Goal: Task Accomplishment & Management: Complete application form

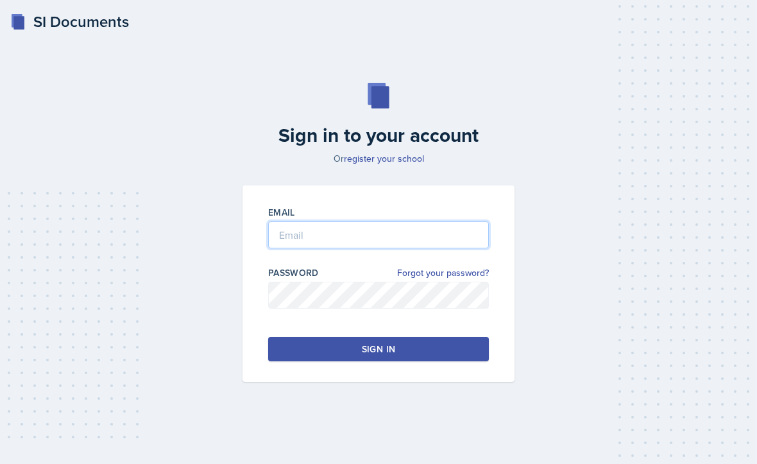
click at [445, 248] on input "email" at bounding box center [378, 234] width 221 height 27
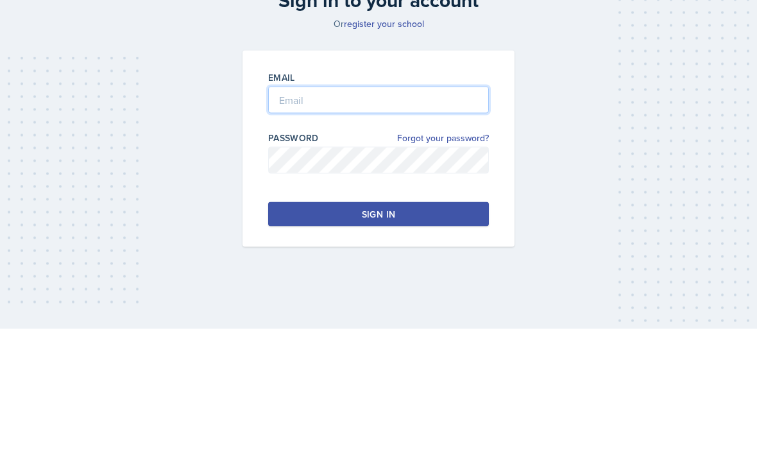
type input "[EMAIL_ADDRESS][DOMAIN_NAME]"
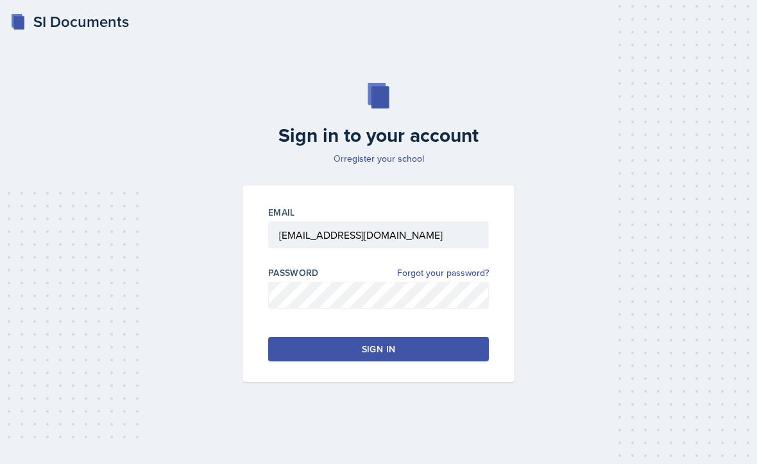
click at [452, 337] on button "Sign in" at bounding box center [378, 349] width 221 height 24
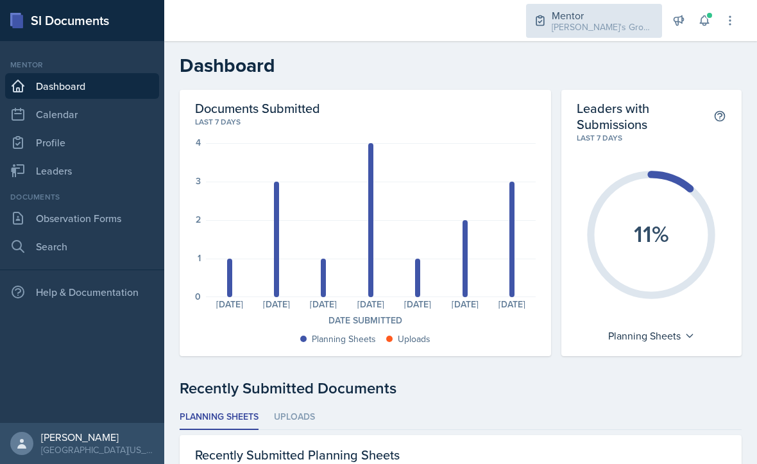
click at [605, 31] on div "[PERSON_NAME]'s Group / Fall 2025" at bounding box center [603, 27] width 103 height 13
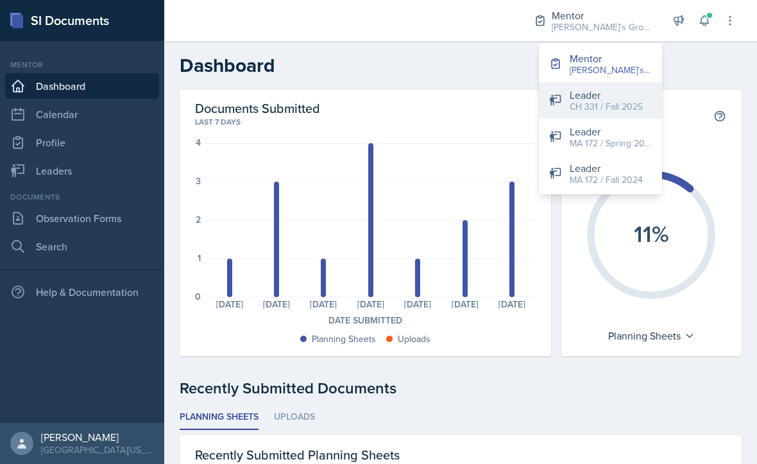
click at [621, 108] on div "CH 331 / Fall 2025" at bounding box center [606, 106] width 73 height 13
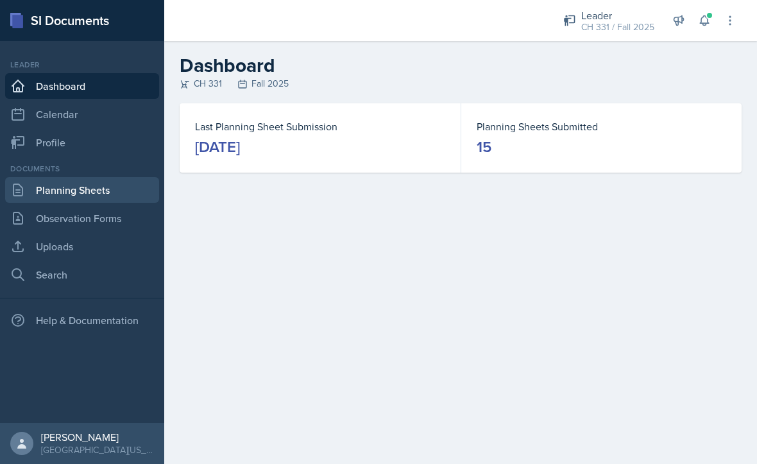
click at [105, 201] on link "Planning Sheets" at bounding box center [82, 190] width 154 height 26
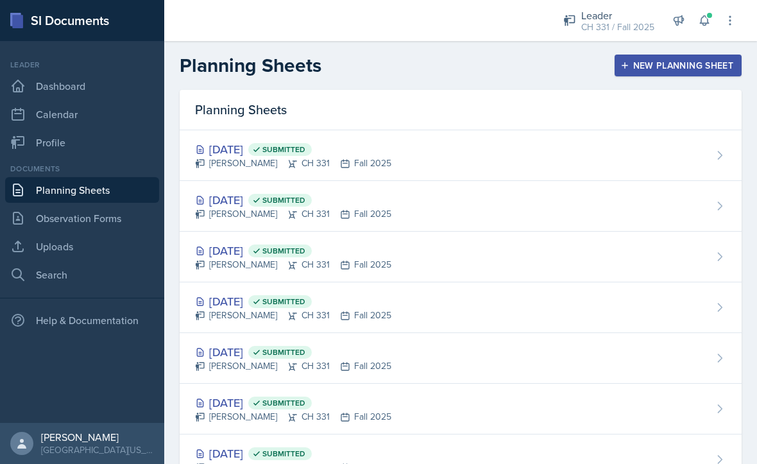
click at [658, 75] on button "New Planning Sheet" at bounding box center [678, 66] width 127 height 22
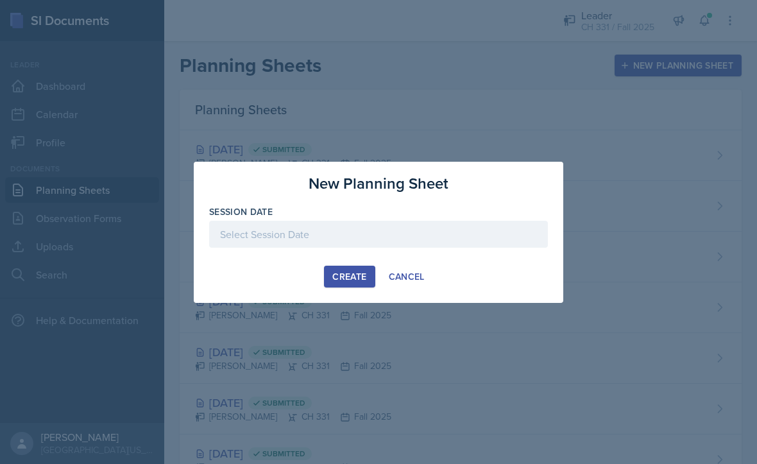
click at [449, 237] on div at bounding box center [378, 234] width 339 height 27
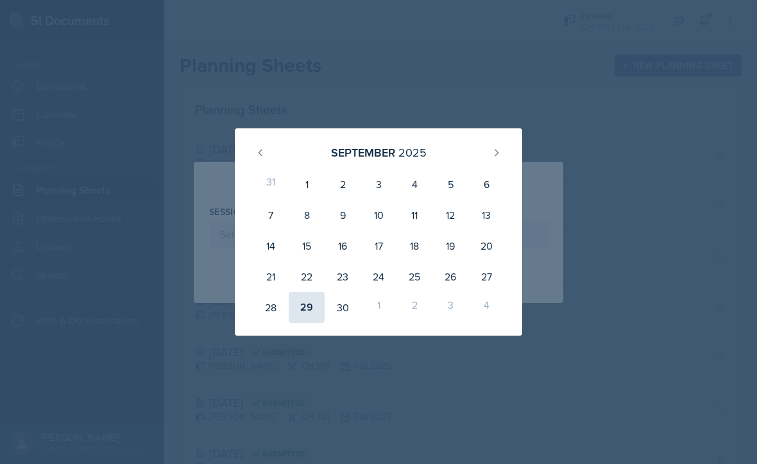
click at [307, 305] on div "29" at bounding box center [307, 307] width 36 height 31
type input "[DATE]"
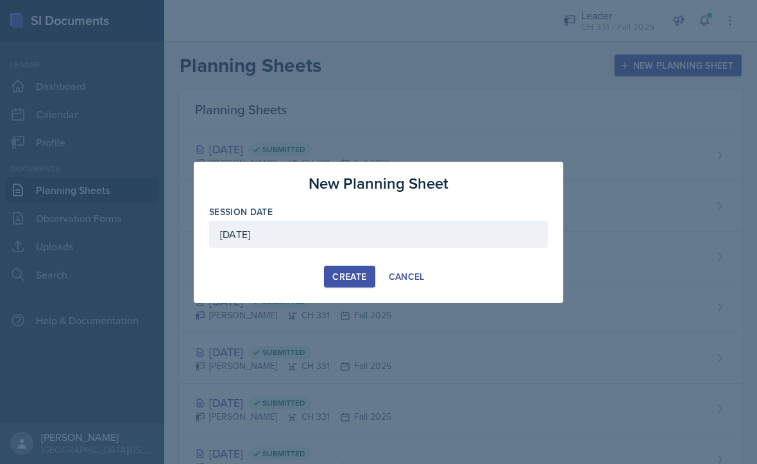
click at [361, 276] on div "Create" at bounding box center [349, 276] width 34 height 10
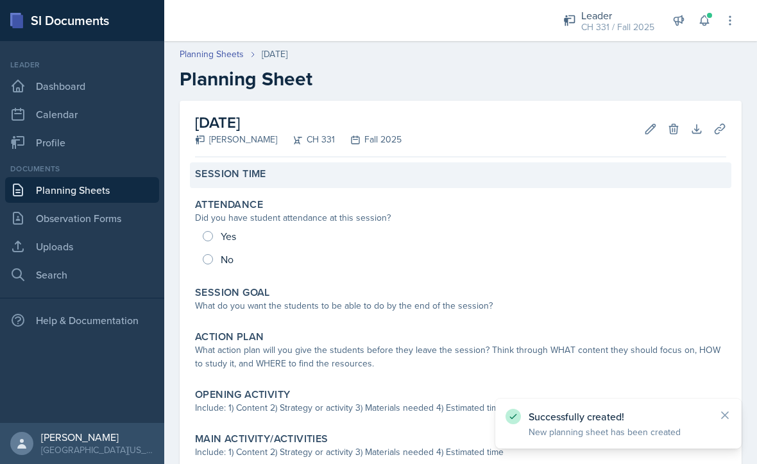
click at [230, 180] on label "Session Time" at bounding box center [230, 173] width 71 height 13
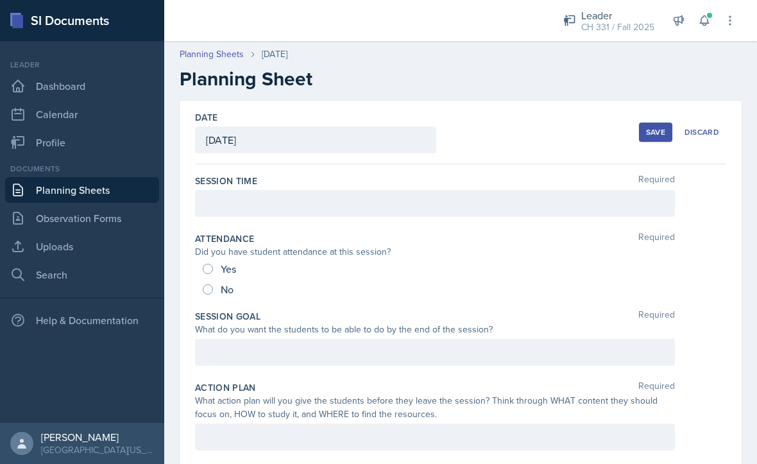
click at [219, 208] on div at bounding box center [435, 203] width 480 height 27
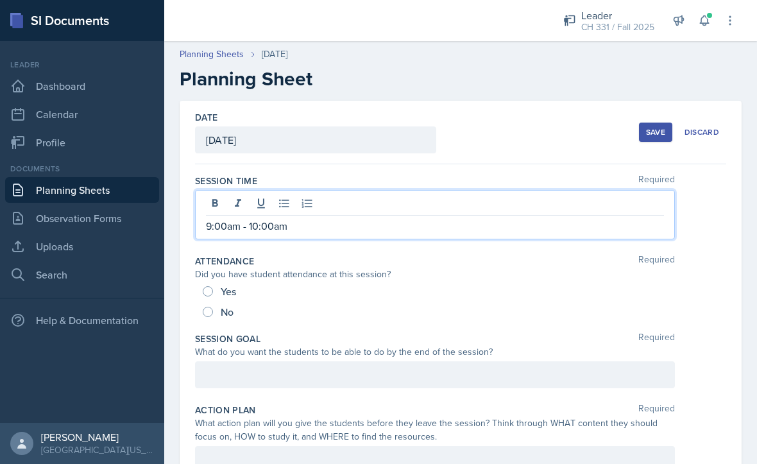
click at [210, 307] on input "No" at bounding box center [208, 312] width 10 height 10
radio input "true"
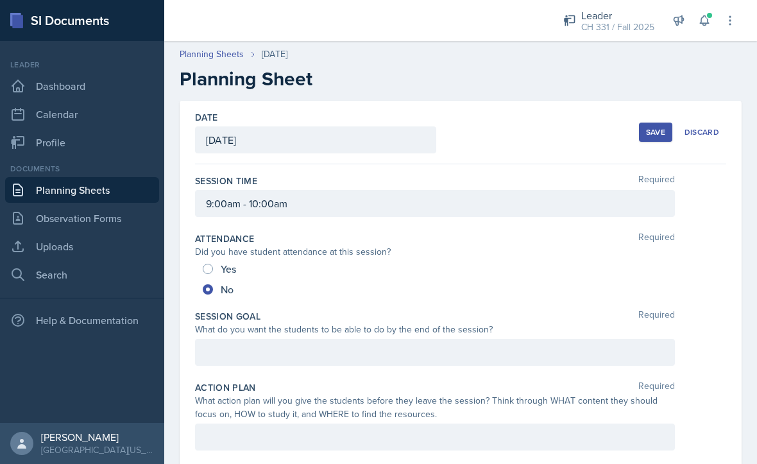
click at [204, 272] on input "Yes" at bounding box center [208, 269] width 10 height 10
radio input "true"
click at [601, 359] on div at bounding box center [435, 352] width 480 height 27
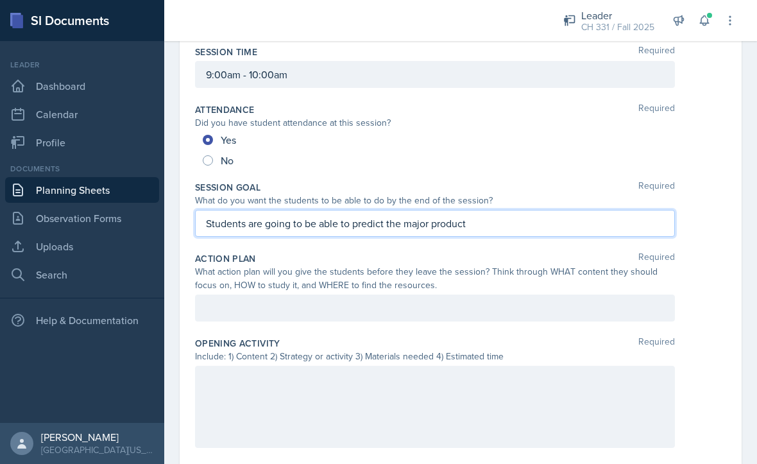
scroll to position [124, 0]
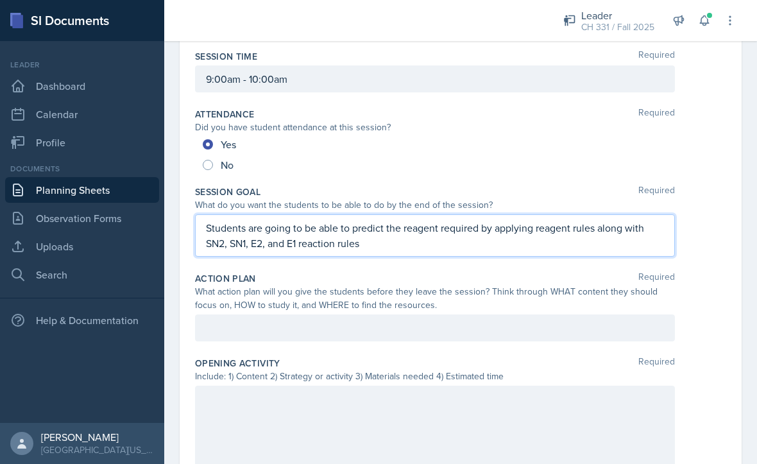
click at [682, 243] on div "Students are going to be able to predict the reagent required by applying reage…" at bounding box center [460, 235] width 531 height 42
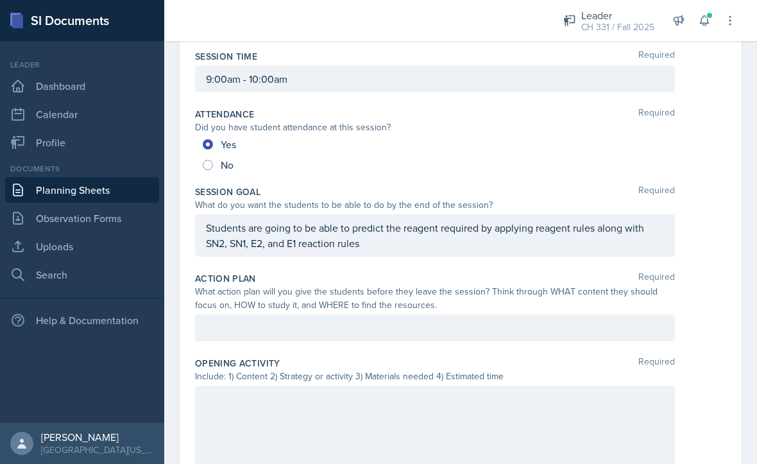
click at [560, 353] on div "Opening Activity Required Include: 1) Content 2) Strategy or activity 3) Materi…" at bounding box center [460, 415] width 531 height 126
click at [585, 325] on div at bounding box center [435, 327] width 480 height 27
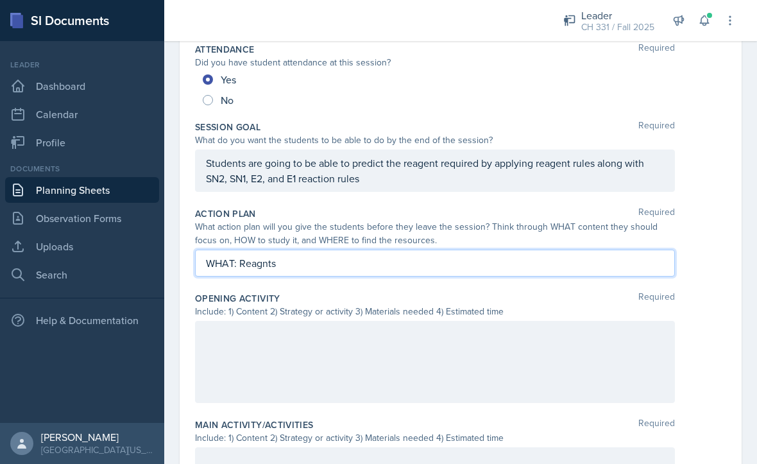
scroll to position [189, 0]
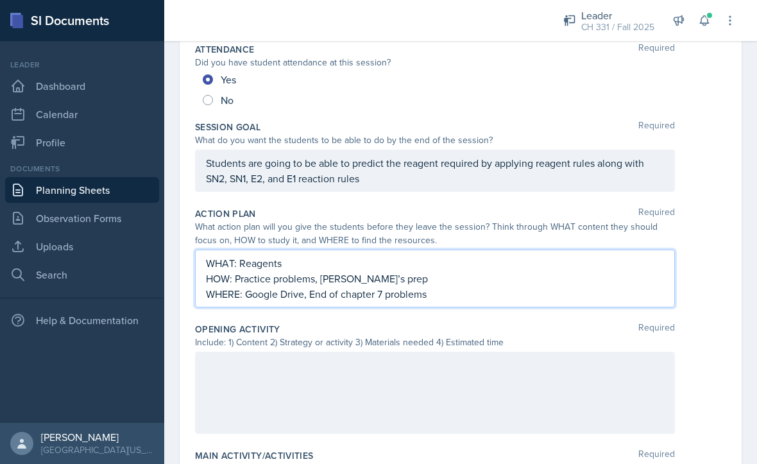
click at [582, 371] on div at bounding box center [435, 393] width 480 height 82
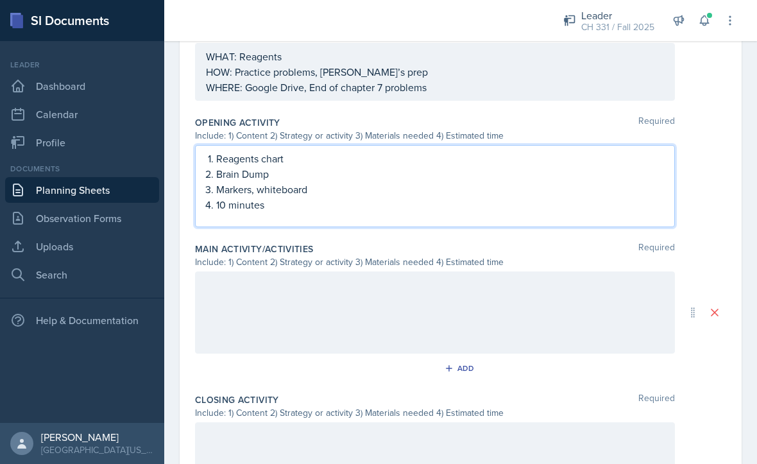
scroll to position [404, 0]
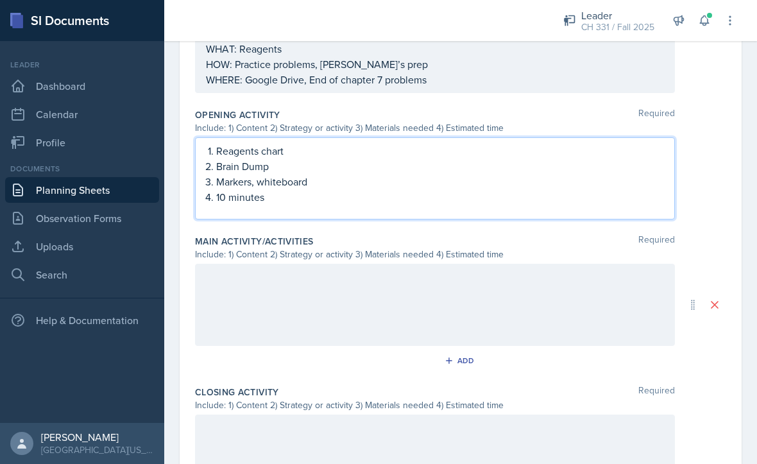
click at [594, 320] on div at bounding box center [435, 305] width 480 height 82
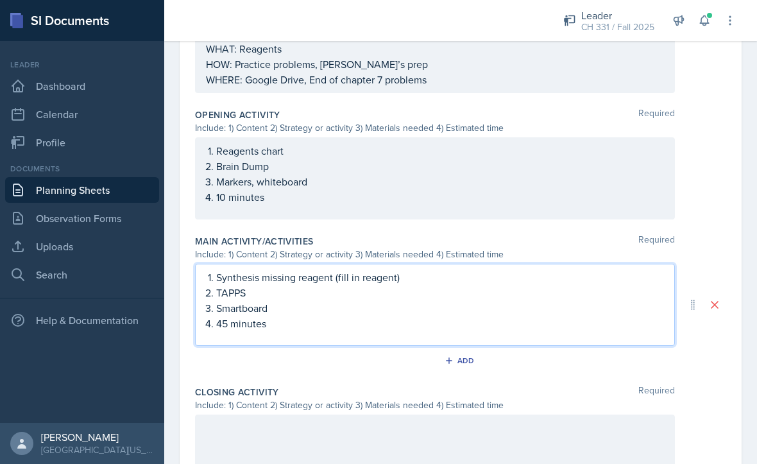
scroll to position [509, 0]
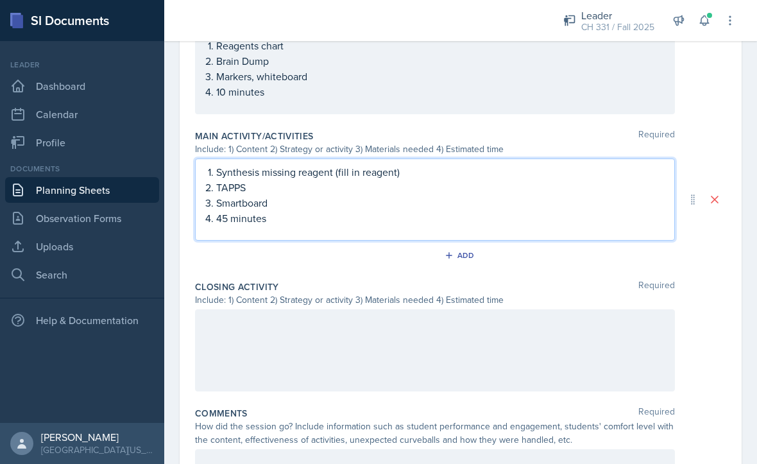
click at [580, 347] on div at bounding box center [435, 350] width 480 height 82
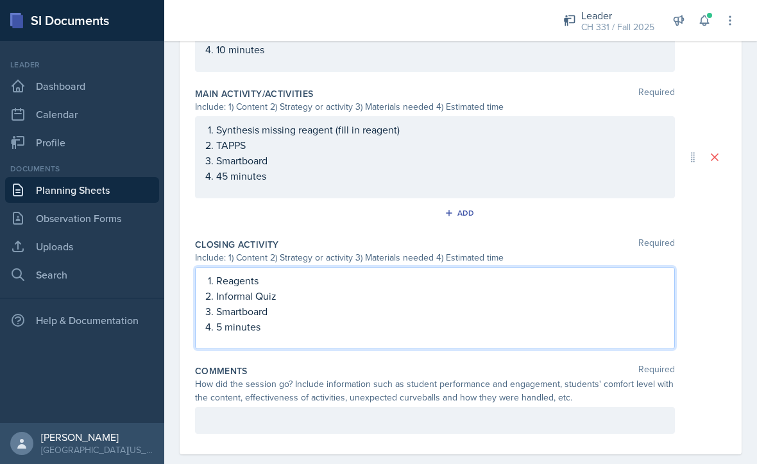
scroll to position [538, 0]
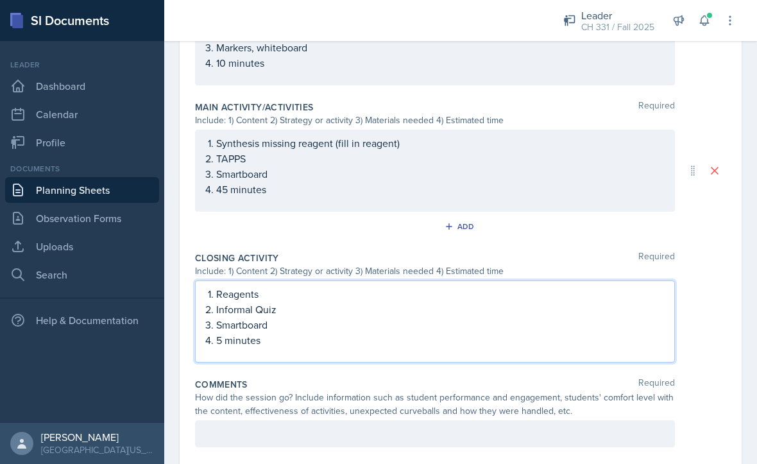
click at [484, 437] on div at bounding box center [435, 433] width 480 height 27
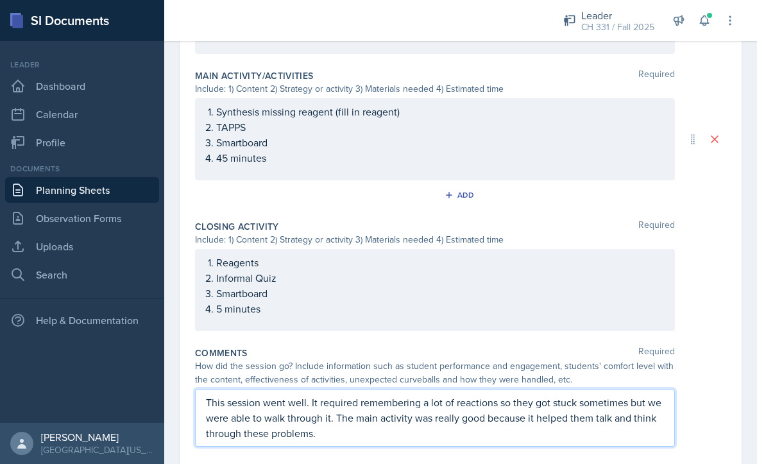
scroll to position [569, 0]
click at [631, 442] on div "Date [DATE] [DATE] 31 1 2 3 4 5 6 7 8 9 10 11 12 13 14 15 16 17 18 19 20 21 22 …" at bounding box center [460, 15] width 593 height 966
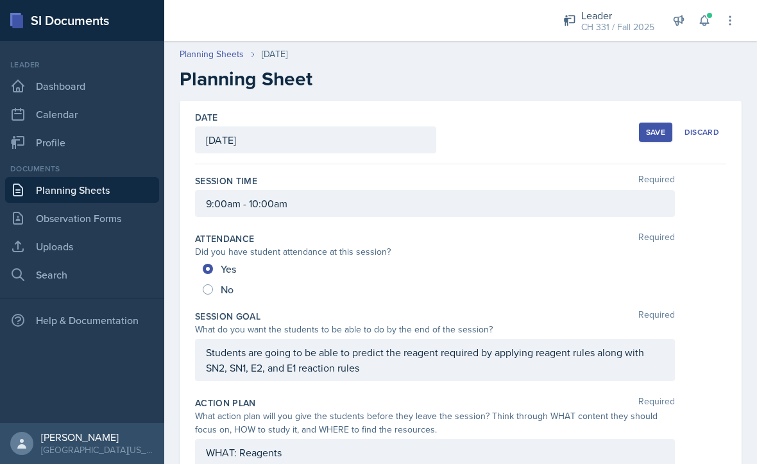
scroll to position [0, 0]
click at [658, 127] on div "Save" at bounding box center [655, 132] width 19 height 10
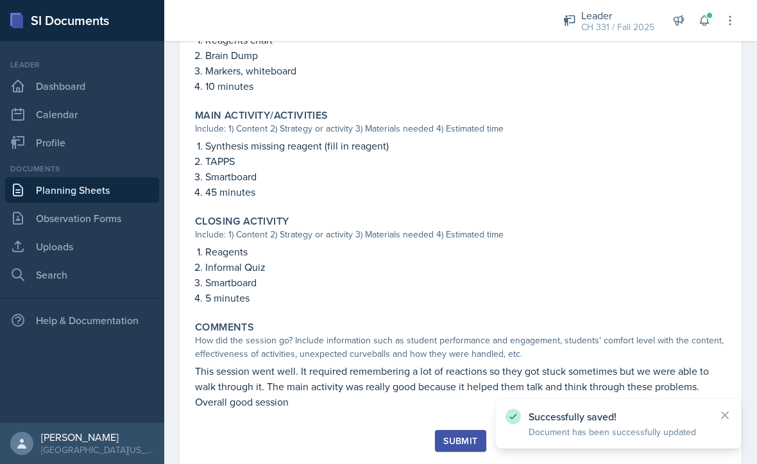
scroll to position [477, 0]
click at [465, 436] on div "Submit" at bounding box center [460, 441] width 34 height 10
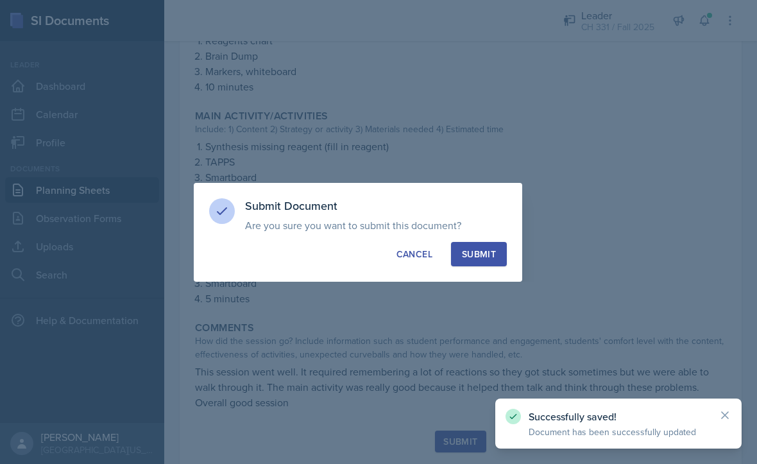
click at [486, 264] on button "Submit" at bounding box center [479, 254] width 56 height 24
radio input "true"
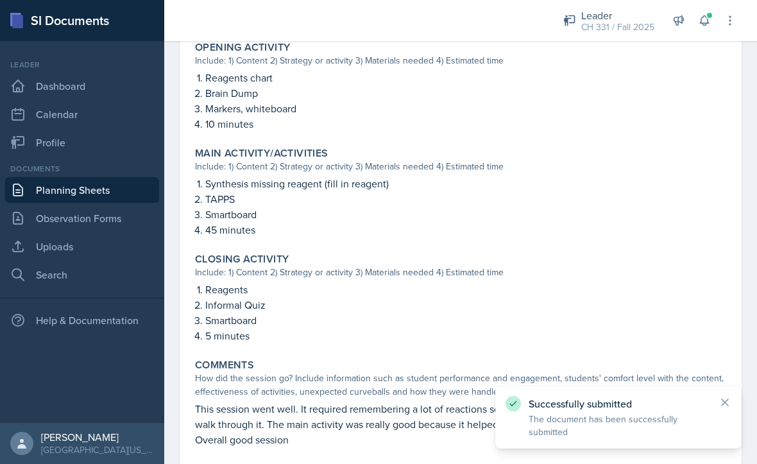
click at [724, 401] on p "This session went well. It required remembering a lot of reactions so they got …" at bounding box center [460, 424] width 531 height 46
click at [726, 406] on icon at bounding box center [725, 402] width 13 height 13
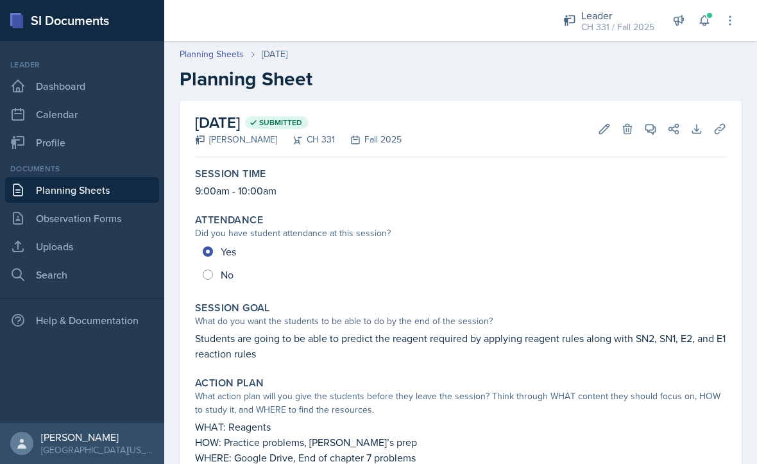
scroll to position [-1, 0]
click at [78, 177] on link "Planning Sheets" at bounding box center [82, 190] width 154 height 26
